Goal: Check status: Check status

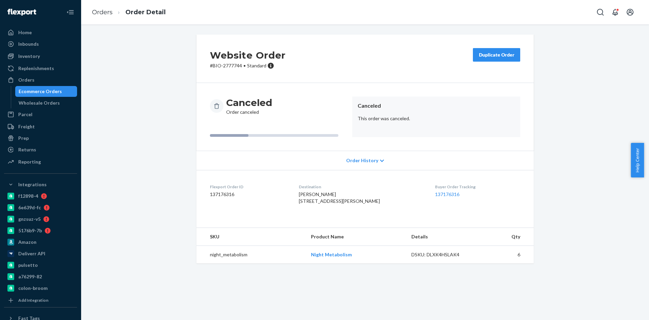
click at [29, 94] on div "Ecommerce Orders" at bounding box center [40, 91] width 43 height 7
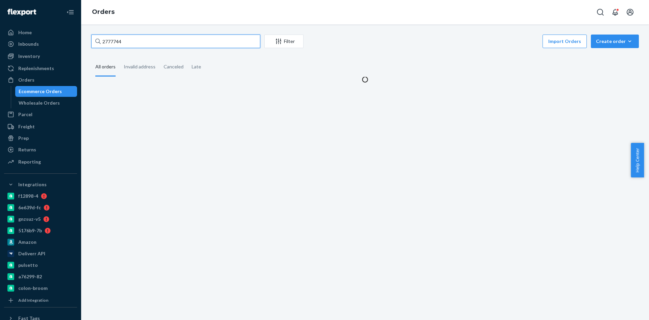
click at [146, 41] on input "2777744" at bounding box center [175, 42] width 169 height 14
paste input "[PERSON_NAME]"
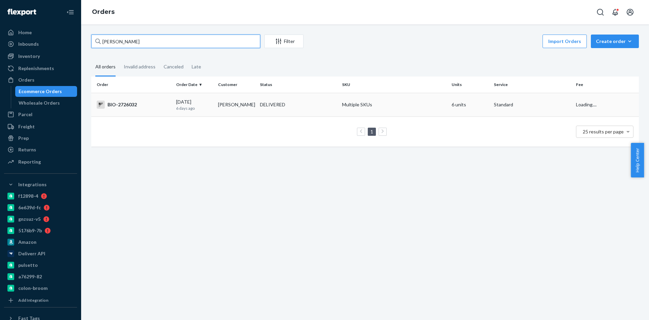
type input "[PERSON_NAME]"
click at [121, 115] on td "BIO-2726032" at bounding box center [132, 105] width 82 height 24
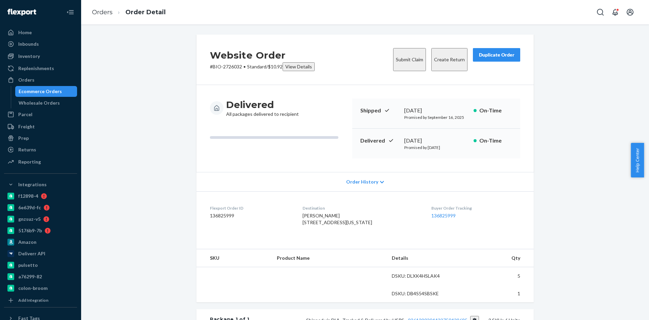
click at [230, 63] on p "# BIO-2726032 • Standard / $10.92 View Details" at bounding box center [262, 66] width 105 height 9
click at [231, 62] on div "Website Order # BIO-2726032 • Standard / $10.92 View Details" at bounding box center [262, 59] width 105 height 23
copy div "Website Order # BIO-2726032"
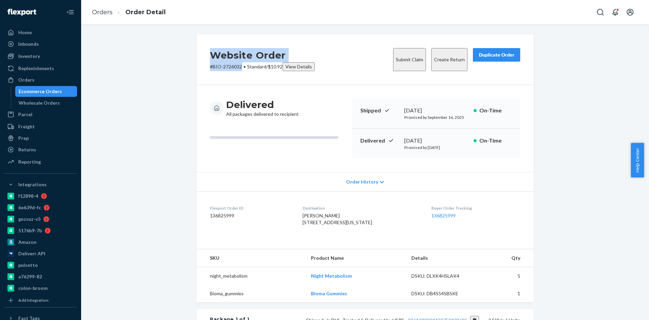
click at [227, 67] on p "# BIO-2726032 • Standard / $10.92 View Details" at bounding box center [262, 66] width 105 height 9
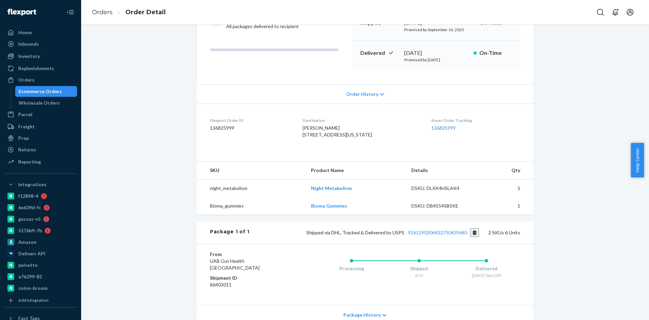
scroll to position [135, 0]
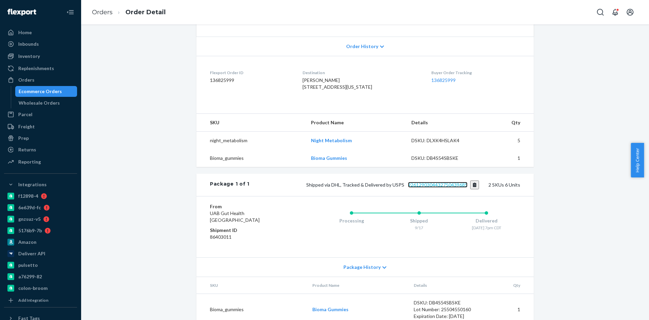
click at [453, 187] on link "9261290304432750439685" at bounding box center [438, 185] width 60 height 6
click at [32, 94] on div "Ecommerce Orders" at bounding box center [40, 91] width 43 height 7
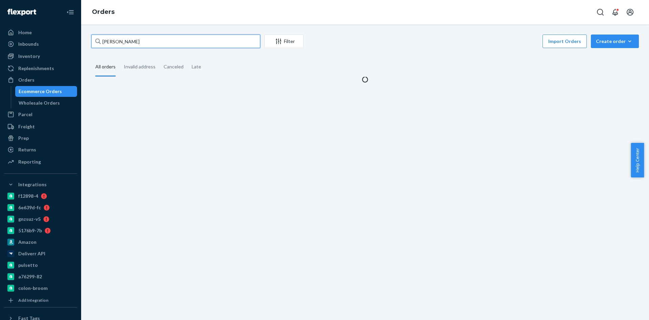
click at [147, 38] on input "[PERSON_NAME]" at bounding box center [175, 42] width 169 height 14
paste input "2684408"
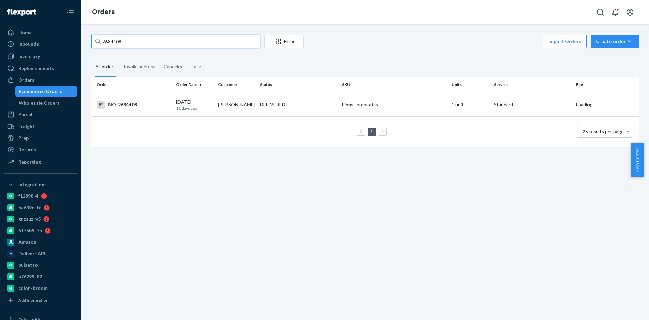
type input "2684408"
click at [130, 105] on div "BIO-2684408" at bounding box center [134, 104] width 74 height 8
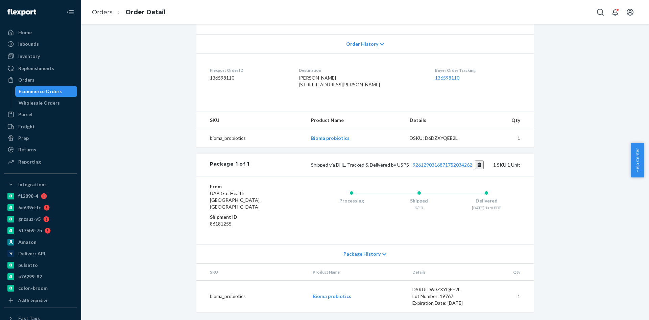
scroll to position [142, 0]
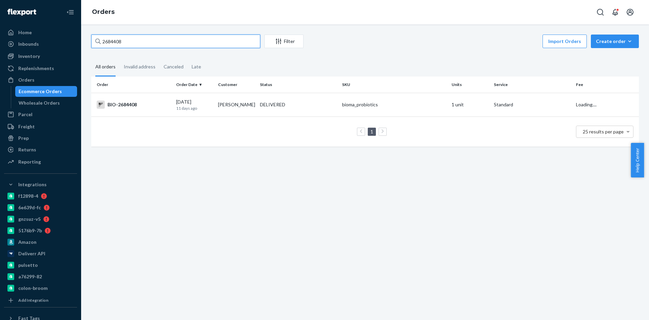
click at [149, 38] on input "2684408" at bounding box center [175, 42] width 169 height 14
drag, startPoint x: 149, startPoint y: 38, endPoint x: 147, endPoint y: 42, distance: 4.3
click at [149, 38] on input "2684408" at bounding box center [175, 42] width 169 height 14
paste input "[PERSON_NAME]"
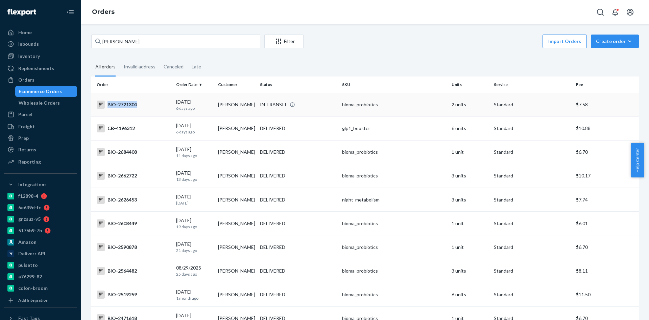
copy div "BIO-2721304"
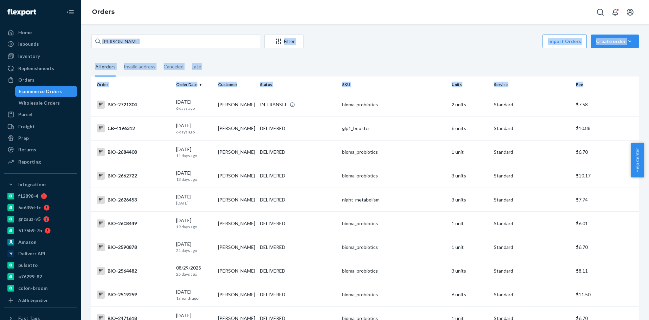
drag, startPoint x: 142, startPoint y: 104, endPoint x: 151, endPoint y: 2, distance: 101.6
click at [30, 92] on div "Ecommerce Orders" at bounding box center [40, 91] width 43 height 7
click at [147, 42] on input "[PERSON_NAME]" at bounding box center [175, 42] width 169 height 14
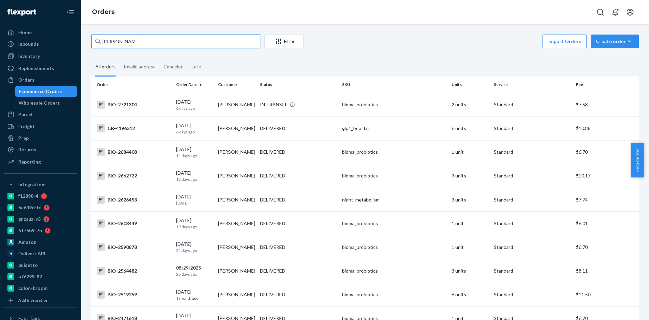
click at [147, 42] on input "[PERSON_NAME]" at bounding box center [175, 42] width 169 height 14
paste input "2641063"
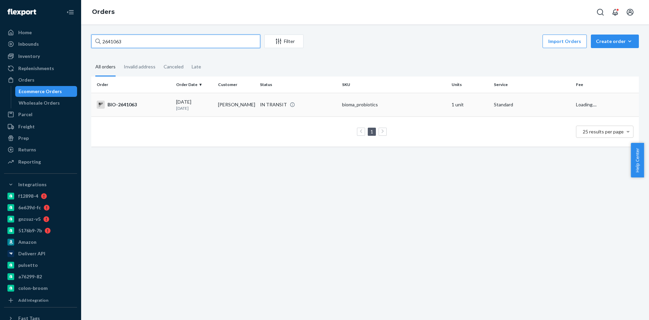
type input "2641063"
click at [111, 100] on td "BIO-2641063" at bounding box center [132, 105] width 82 height 24
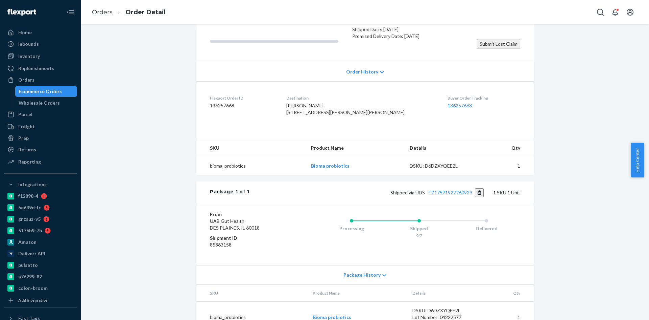
scroll to position [165, 0]
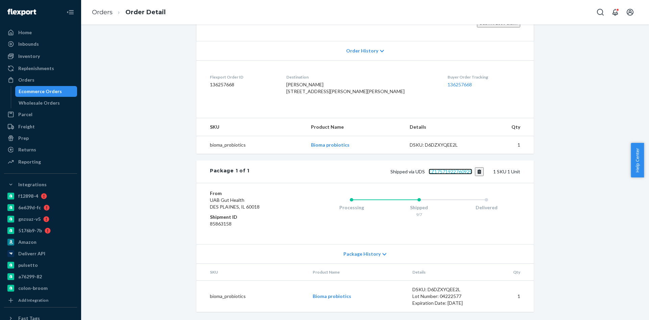
click at [464, 173] on link "EZ17571922760929" at bounding box center [451, 171] width 44 height 6
click at [478, 171] on button "Copy tracking number" at bounding box center [479, 171] width 9 height 9
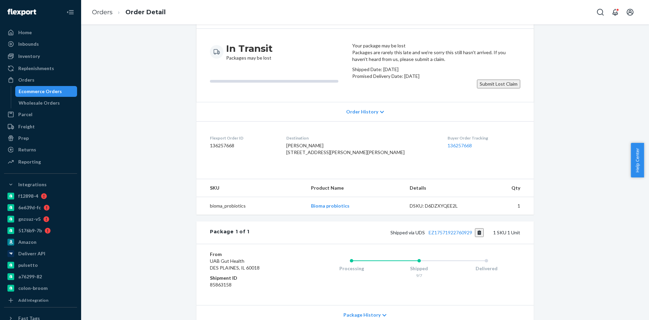
scroll to position [30, 0]
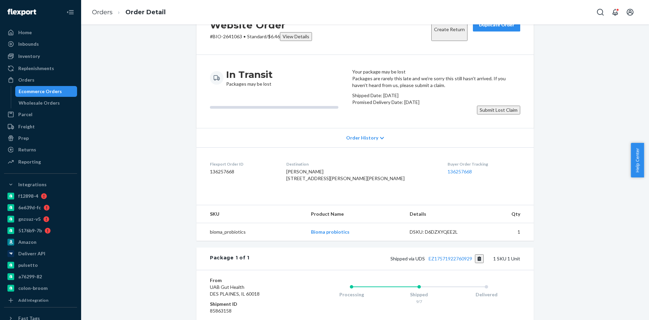
click at [229, 35] on p "# BIO-2641063 • Standard / $6.46 View Details" at bounding box center [261, 36] width 102 height 9
copy p "2641063"
